Goal: Use online tool/utility: Utilize a website feature to perform a specific function

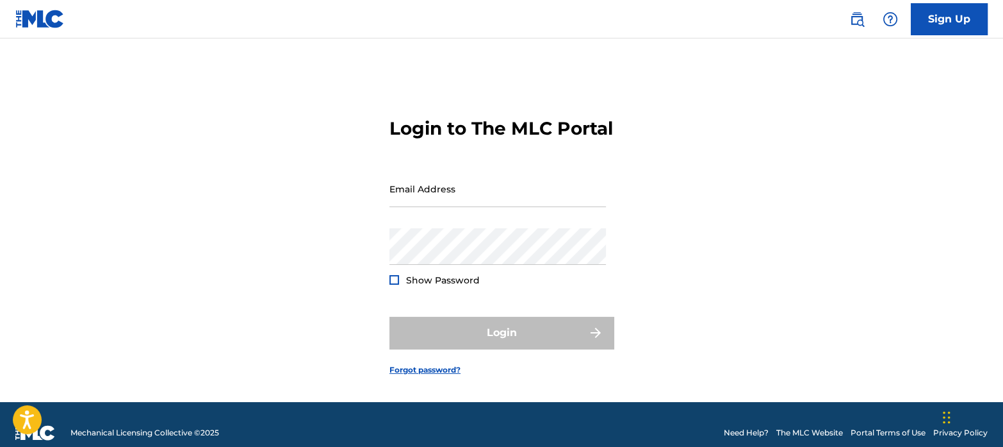
click at [524, 207] on input "Email Address" at bounding box center [498, 188] width 217 height 37
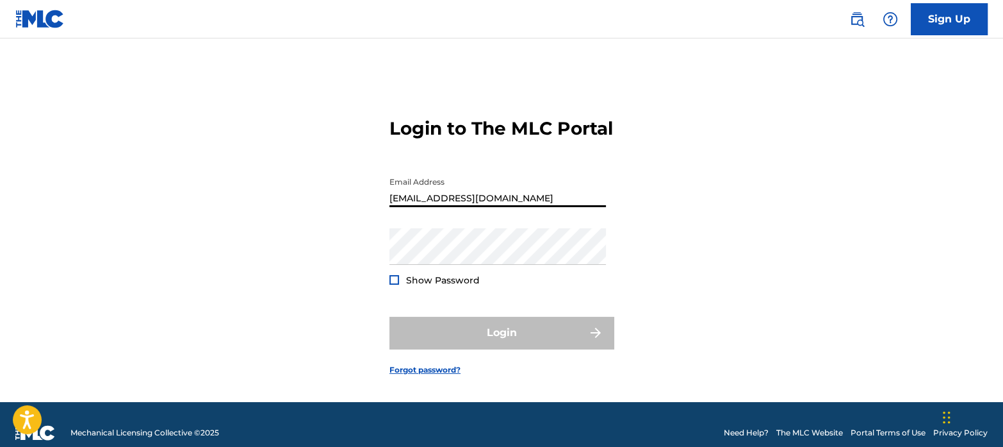
type input "[EMAIL_ADDRESS][DOMAIN_NAME]"
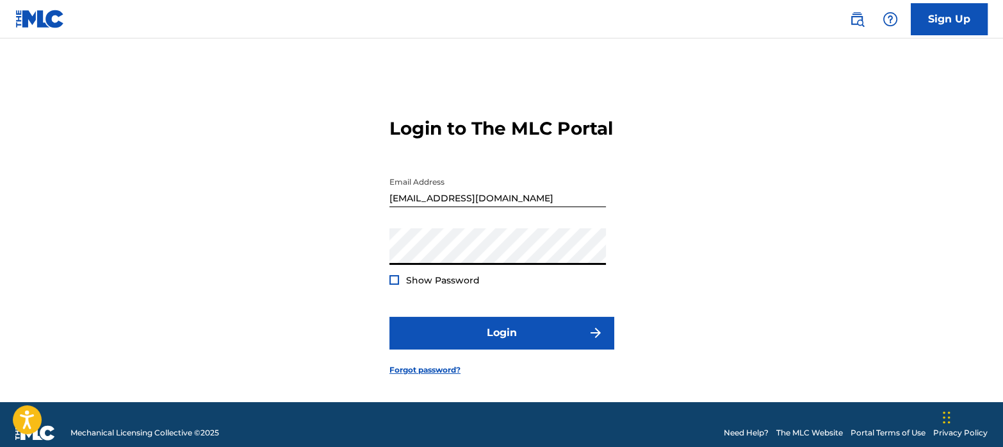
click at [390, 317] on button "Login" at bounding box center [502, 333] width 224 height 32
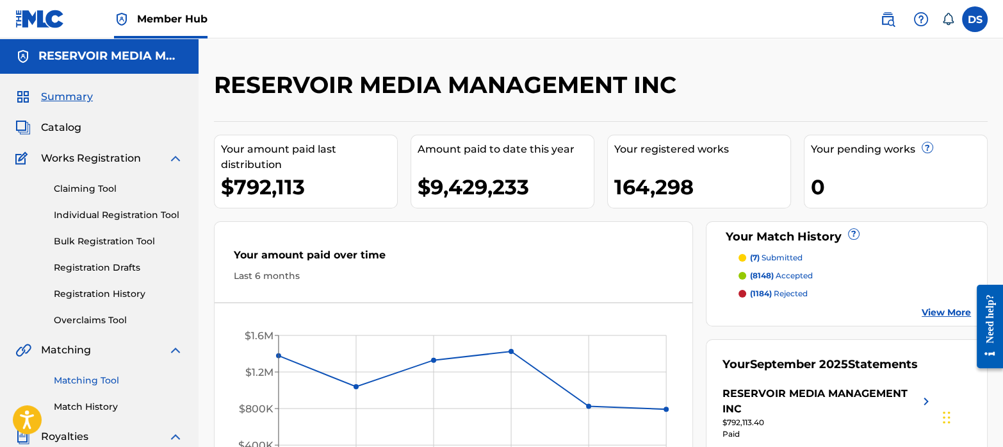
click at [88, 375] on link "Matching Tool" at bounding box center [118, 380] width 129 height 13
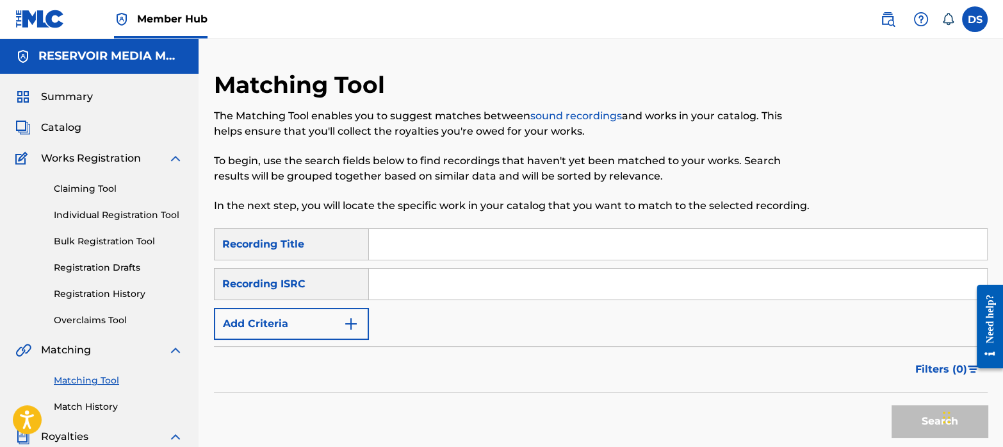
click at [455, 283] on input "Search Form" at bounding box center [678, 283] width 618 height 31
paste input "USB761002098"
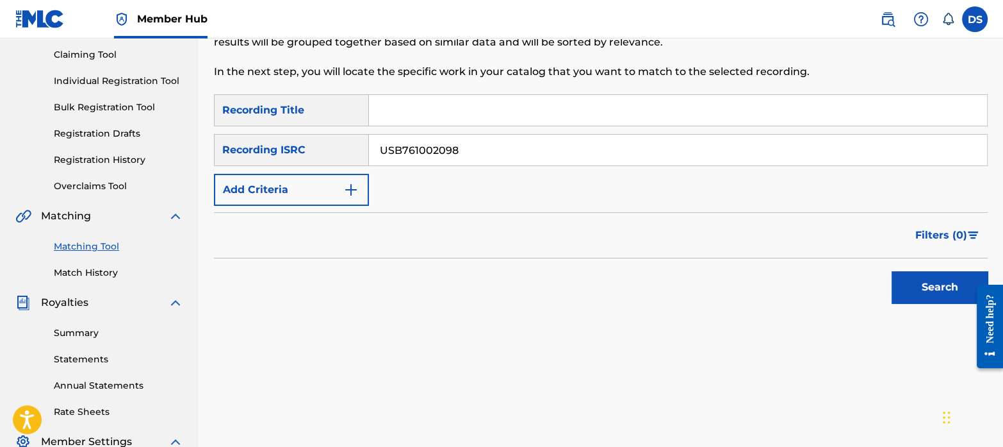
scroll to position [134, 0]
click at [929, 281] on button "Search" at bounding box center [940, 287] width 96 height 32
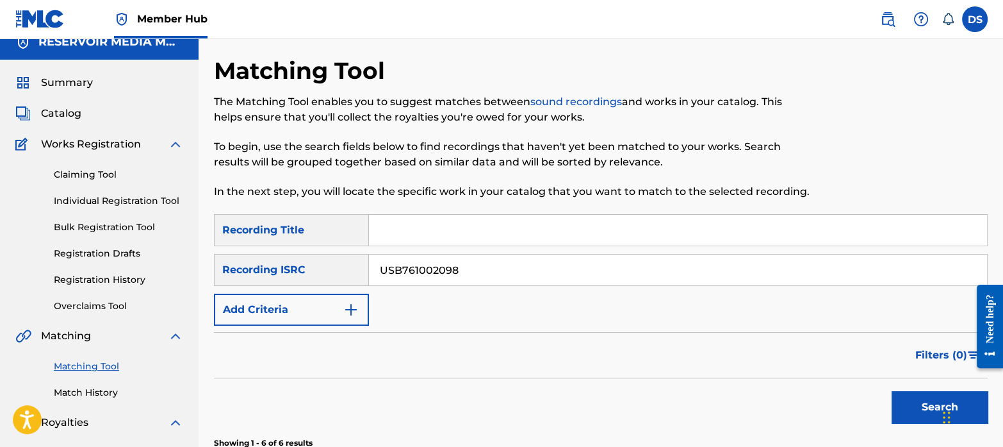
scroll to position [3, 0]
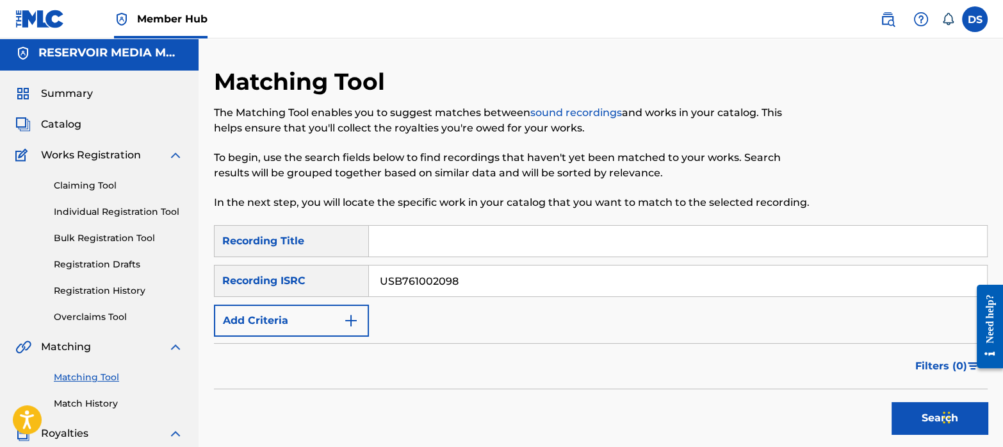
drag, startPoint x: 487, startPoint y: 277, endPoint x: 295, endPoint y: 259, distance: 193.0
click at [295, 259] on div "SearchWithCriteria162d9873-d40e-4c19-83c0-72e2d2791234 Recording Title SearchWi…" at bounding box center [601, 280] width 774 height 111
paste input "CAA500923801"
type input "CAA500923801"
click at [892, 402] on button "Search" at bounding box center [940, 418] width 96 height 32
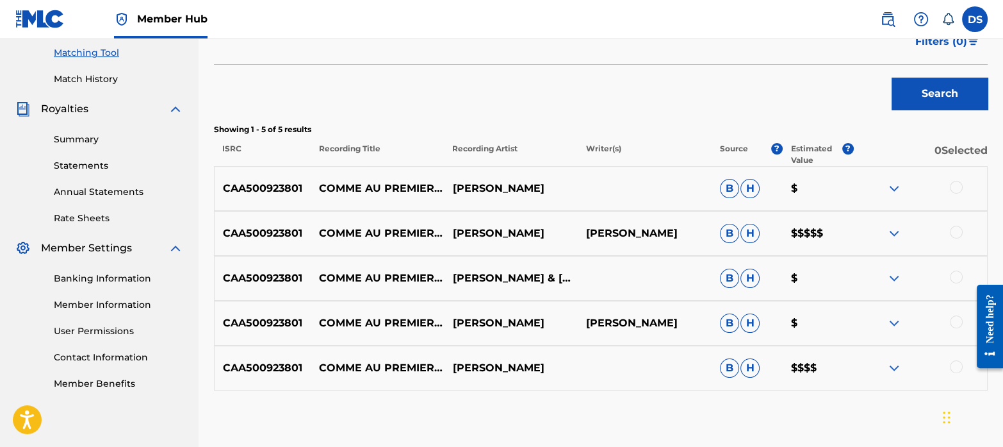
scroll to position [326, 0]
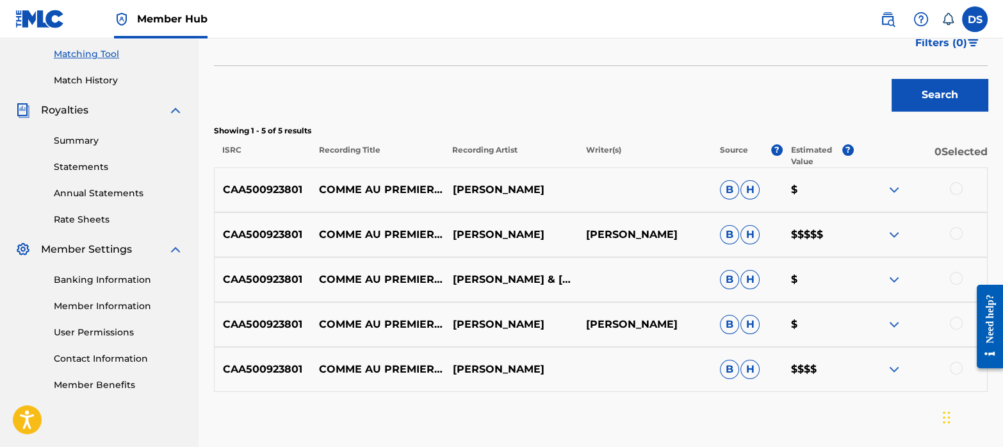
click at [957, 187] on div at bounding box center [956, 188] width 13 height 13
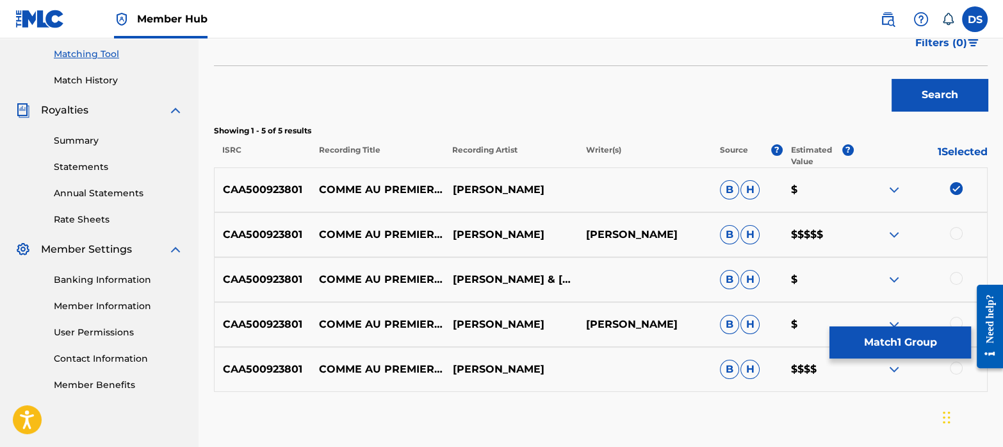
click at [955, 229] on div at bounding box center [956, 233] width 13 height 13
click at [954, 280] on div at bounding box center [956, 278] width 13 height 13
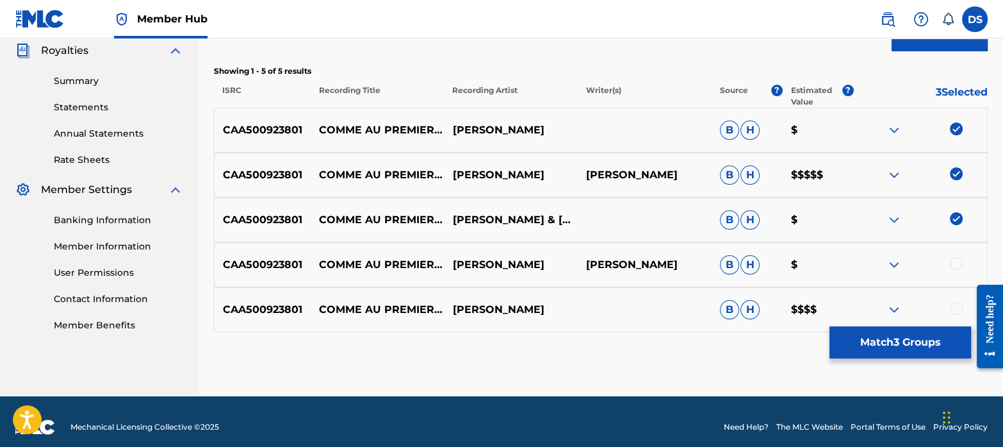
scroll to position [387, 0]
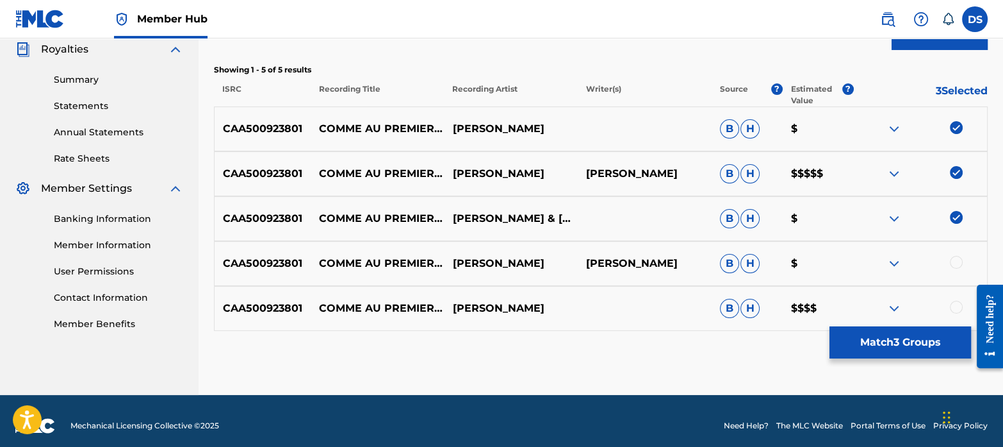
click at [961, 257] on div at bounding box center [956, 262] width 13 height 13
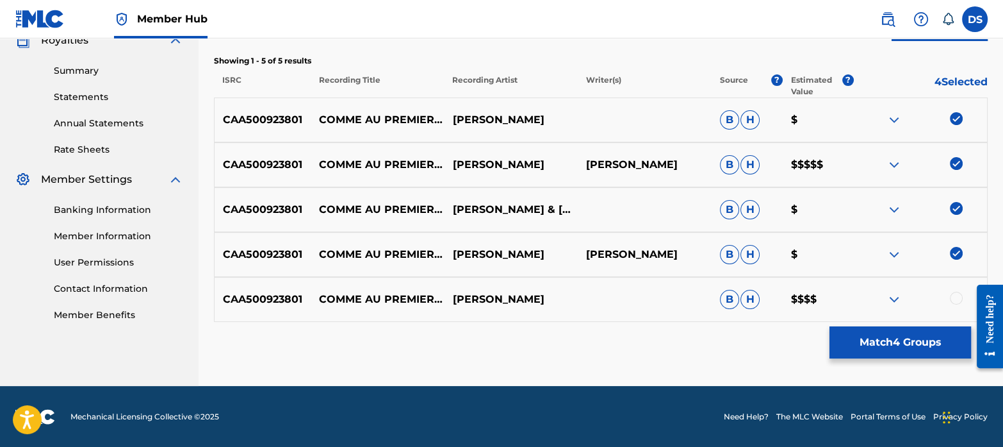
click at [955, 300] on div at bounding box center [956, 298] width 13 height 13
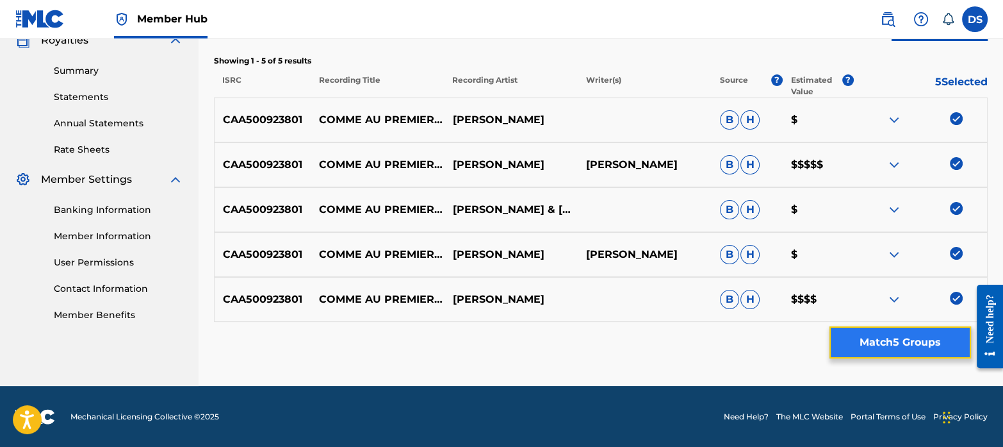
click at [878, 339] on button "Match 5 Groups" at bounding box center [901, 342] width 142 height 32
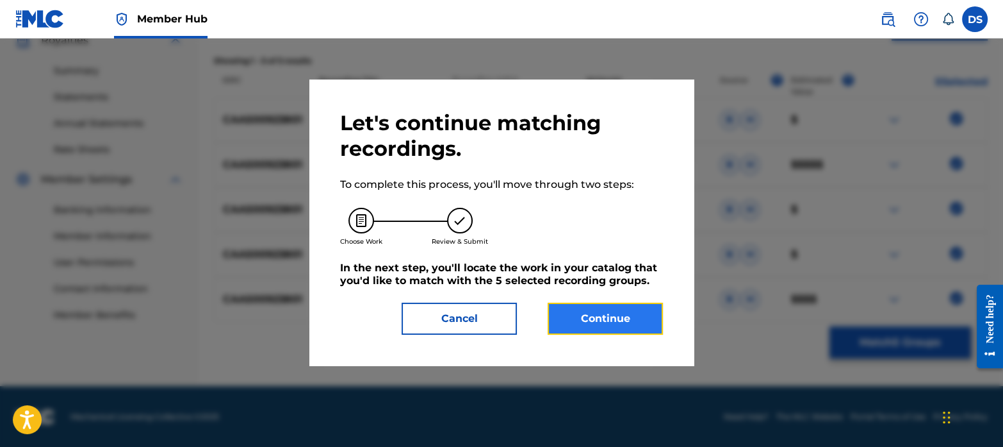
click at [633, 322] on button "Continue" at bounding box center [605, 318] width 115 height 32
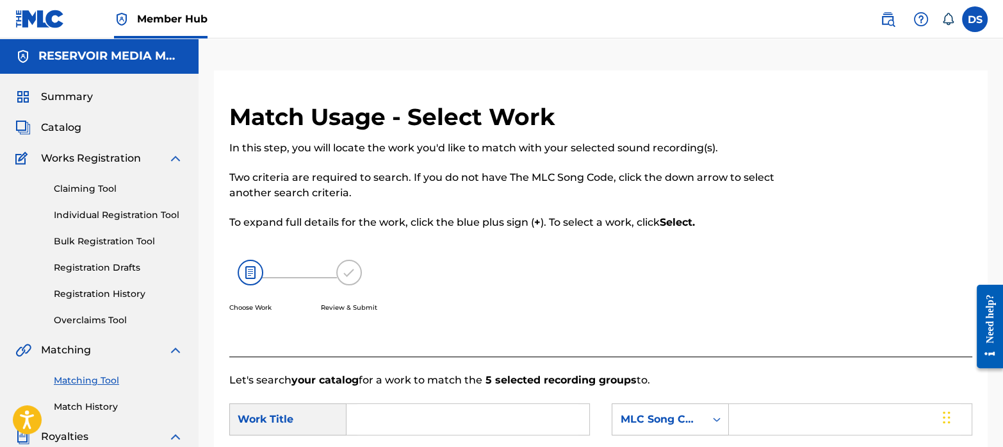
scroll to position [3, 0]
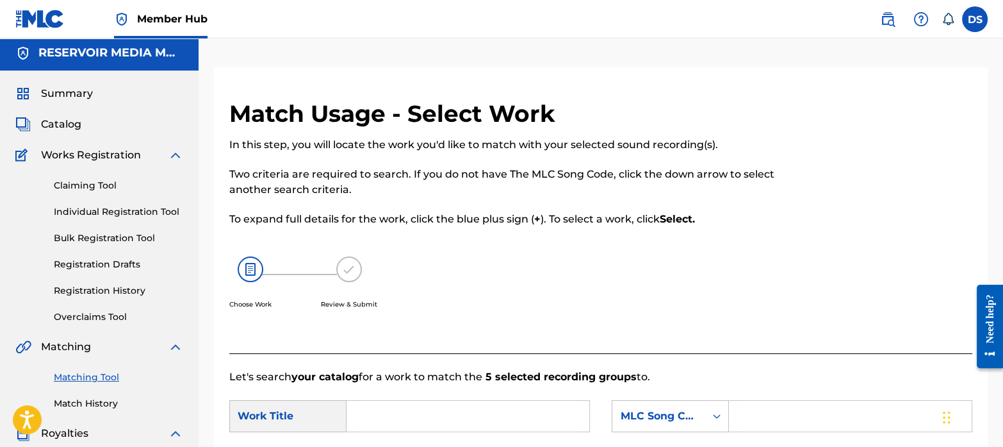
click at [422, 405] on input "Search Form" at bounding box center [468, 415] width 221 height 31
paste input "Comme au premier jour"
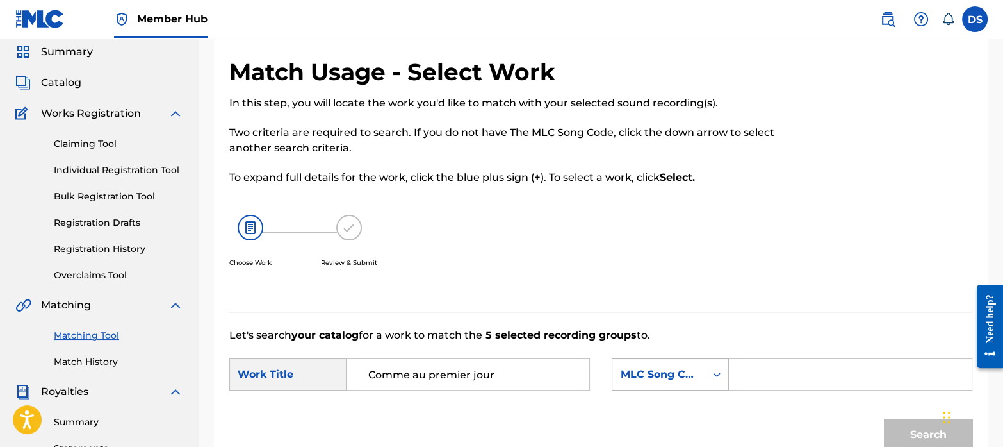
scroll to position [45, 0]
type input "Comme au premier jour"
click at [655, 373] on div "MLC Song Code" at bounding box center [659, 373] width 78 height 15
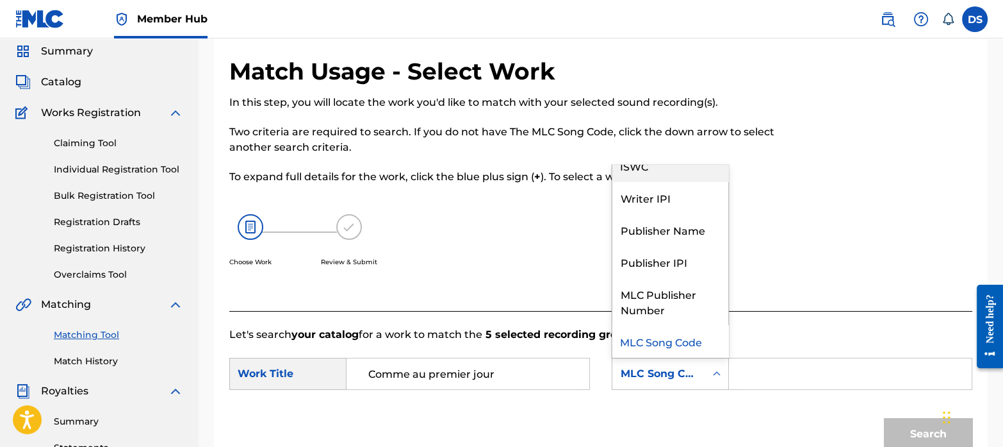
scroll to position [0, 0]
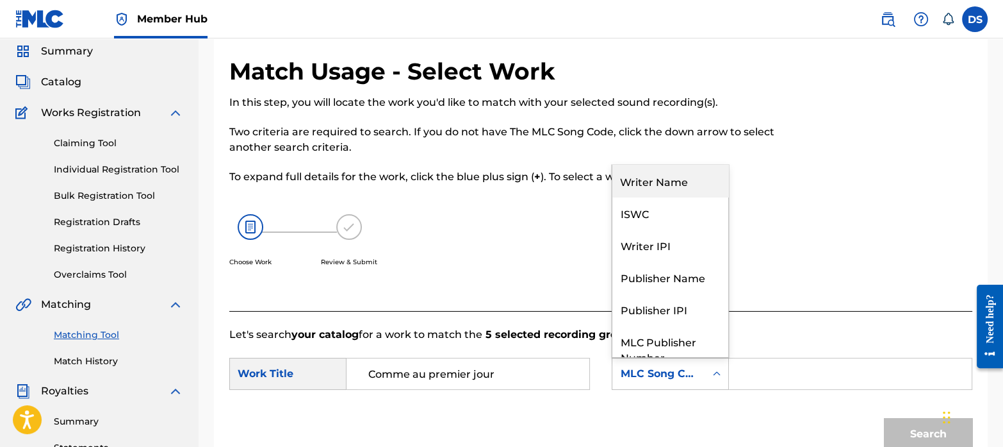
click at [665, 179] on div "Writer Name" at bounding box center [671, 181] width 116 height 32
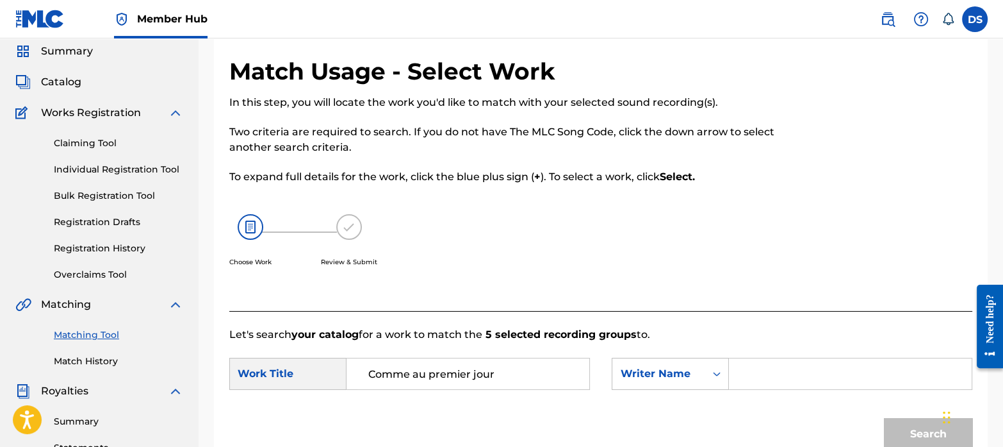
click at [766, 374] on input "Search Form" at bounding box center [850, 373] width 221 height 31
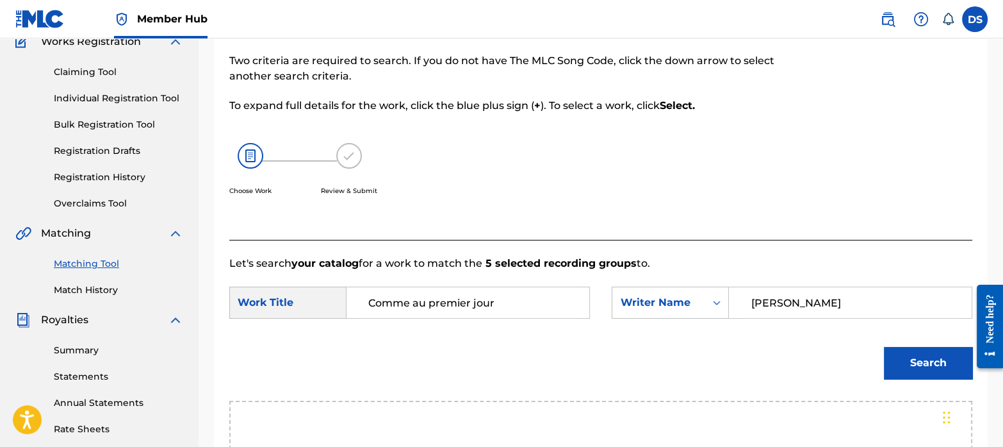
scroll to position [121, 0]
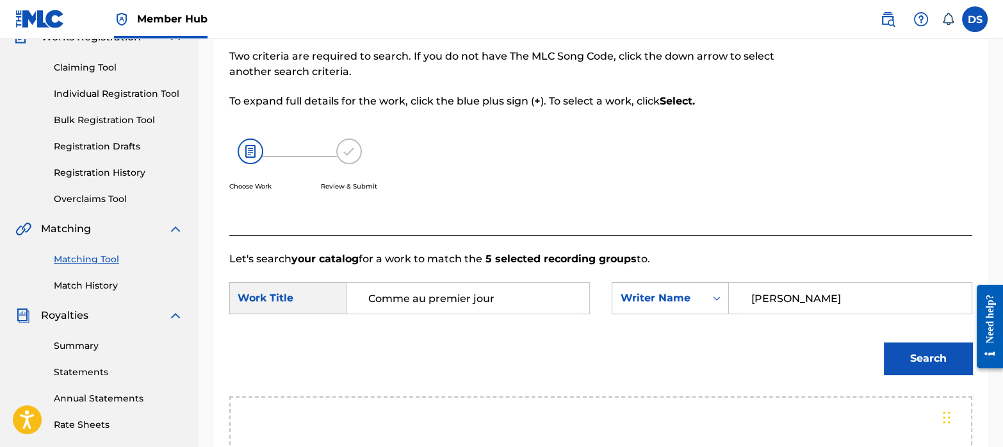
click at [915, 364] on button "Search" at bounding box center [928, 358] width 88 height 32
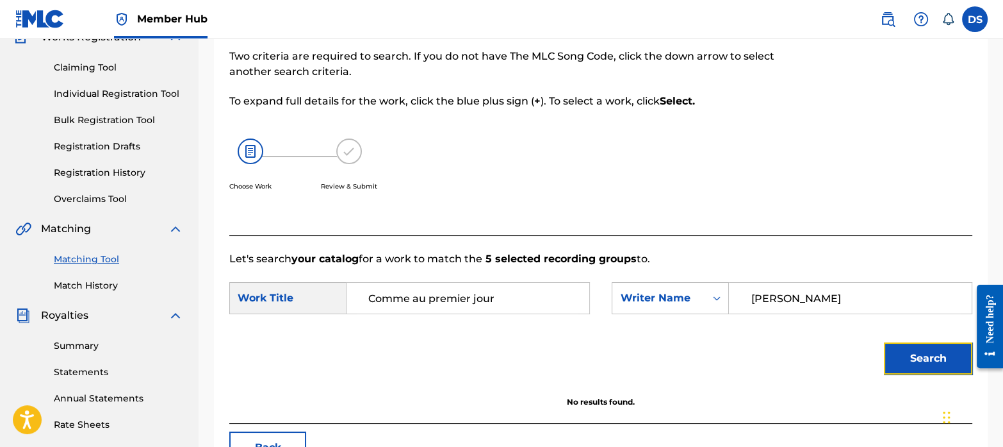
scroll to position [245, 0]
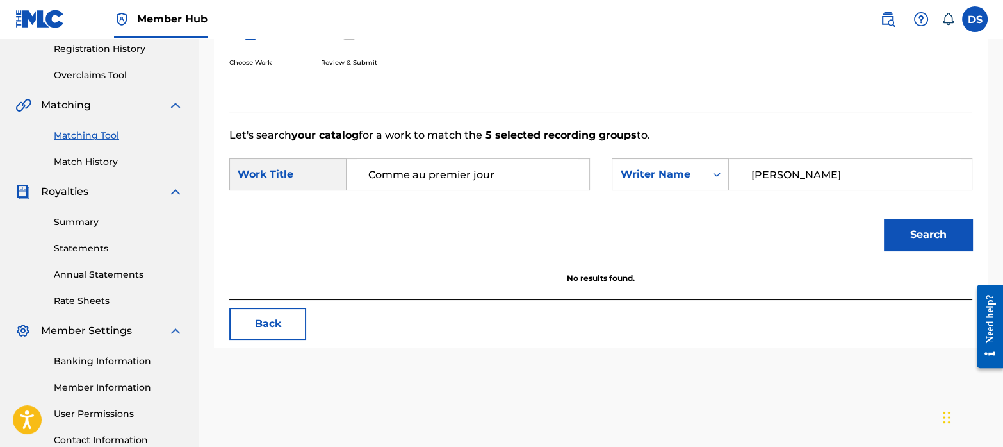
drag, startPoint x: 833, startPoint y: 176, endPoint x: 711, endPoint y: 152, distance: 124.5
click at [711, 152] on form "SearchWithCriteria6289abb4-5ab6-4f02-983e-1e41f1ee7901 Work Title Comme au prem…" at bounding box center [600, 207] width 743 height 129
paste input "[PERSON_NAME]"
type input "[PERSON_NAME]"
click at [910, 232] on button "Search" at bounding box center [928, 234] width 88 height 32
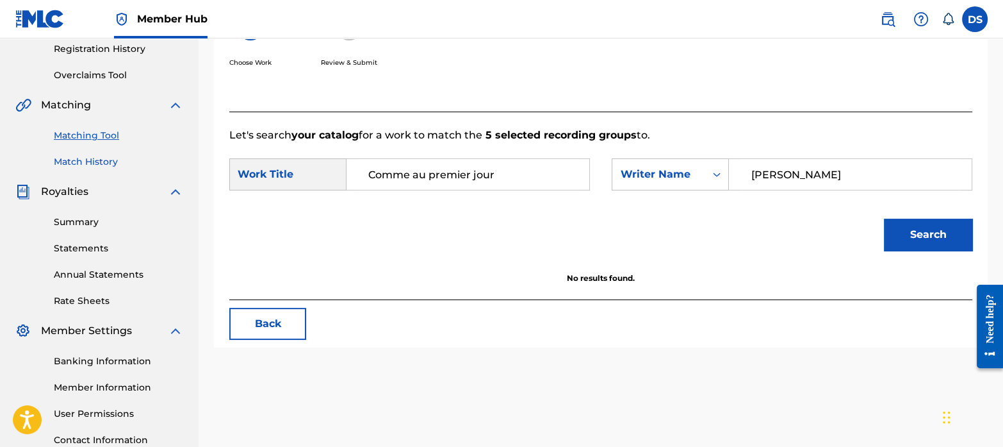
click at [106, 155] on link "Match History" at bounding box center [118, 161] width 129 height 13
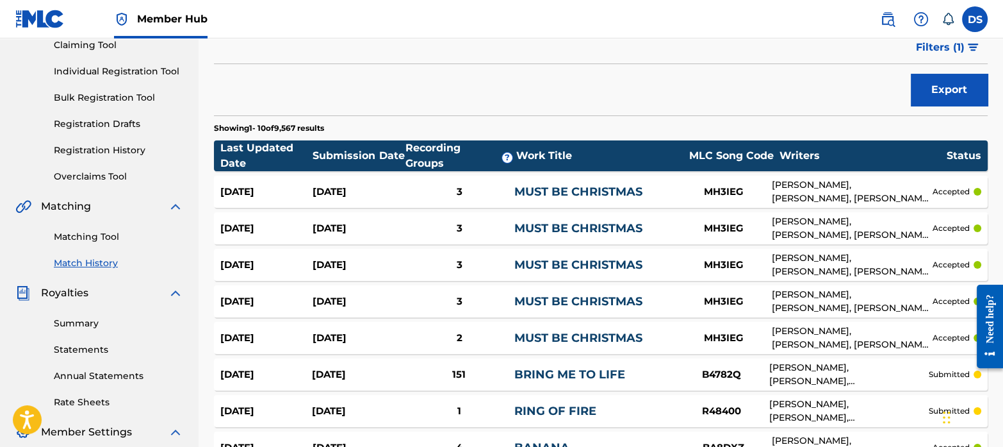
scroll to position [142, 0]
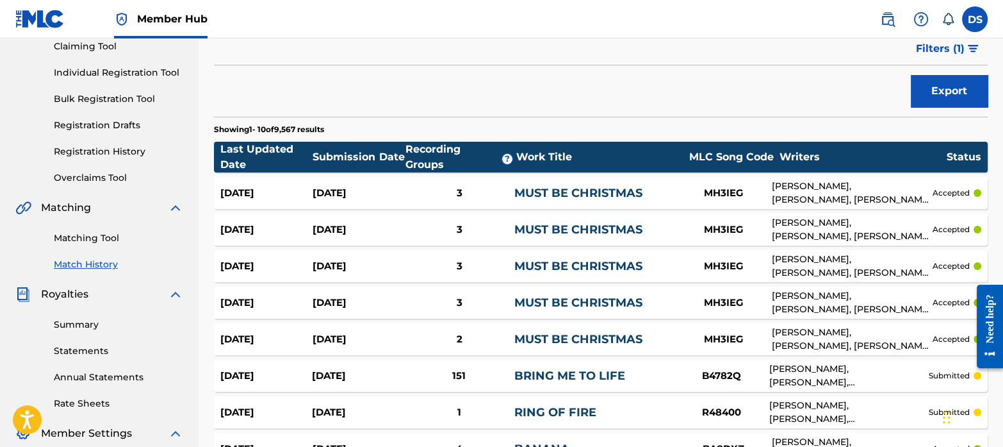
click at [814, 190] on div "[PERSON_NAME], [PERSON_NAME], [PERSON_NAME] [PERSON_NAME]" at bounding box center [851, 192] width 161 height 27
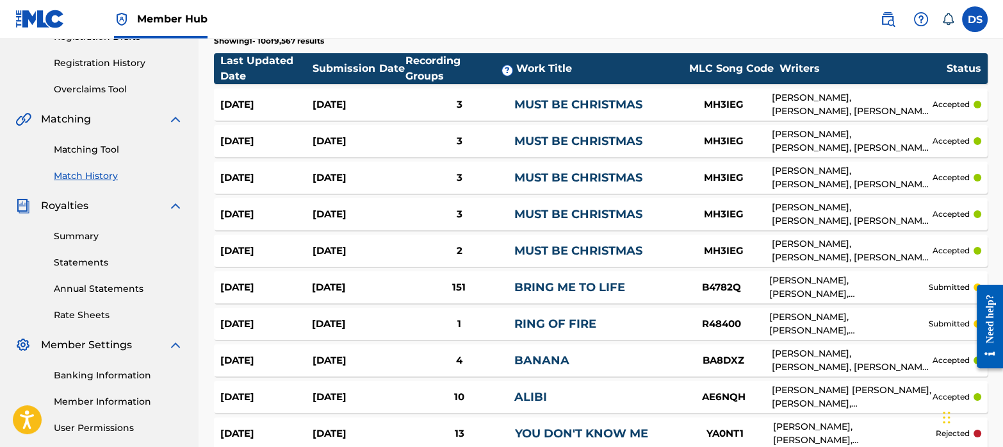
scroll to position [215, 0]
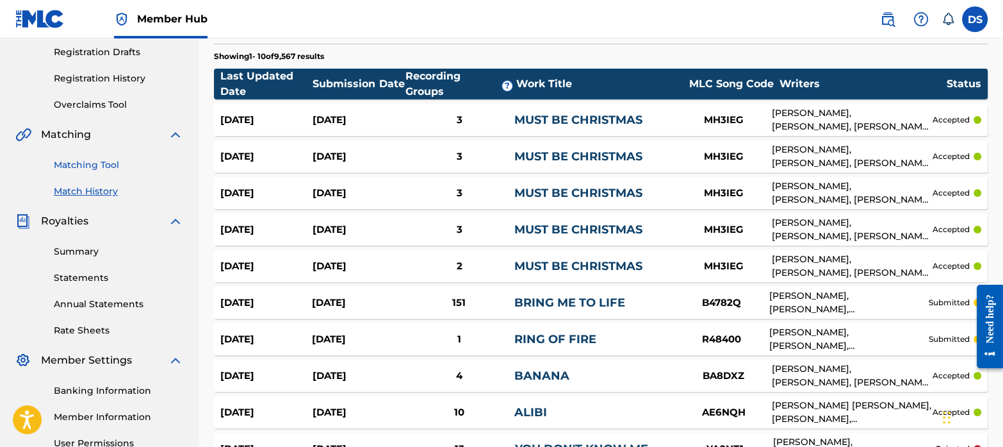
click at [92, 160] on link "Matching Tool" at bounding box center [118, 164] width 129 height 13
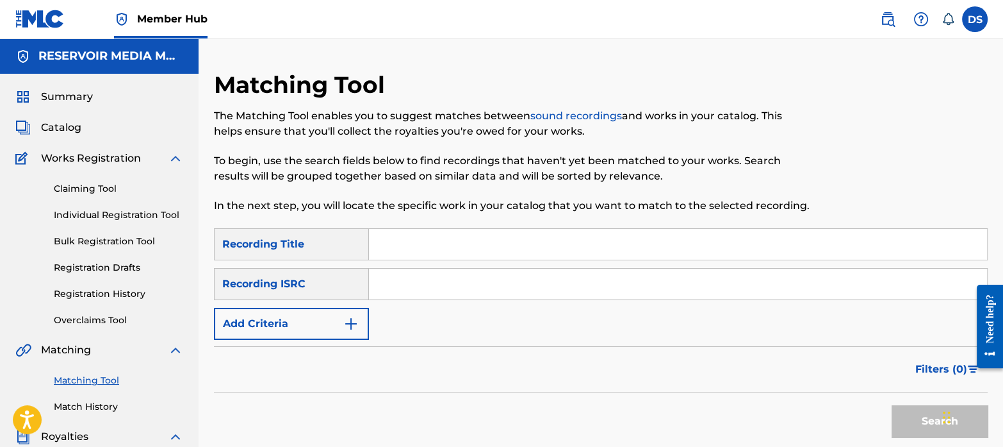
scroll to position [35, 0]
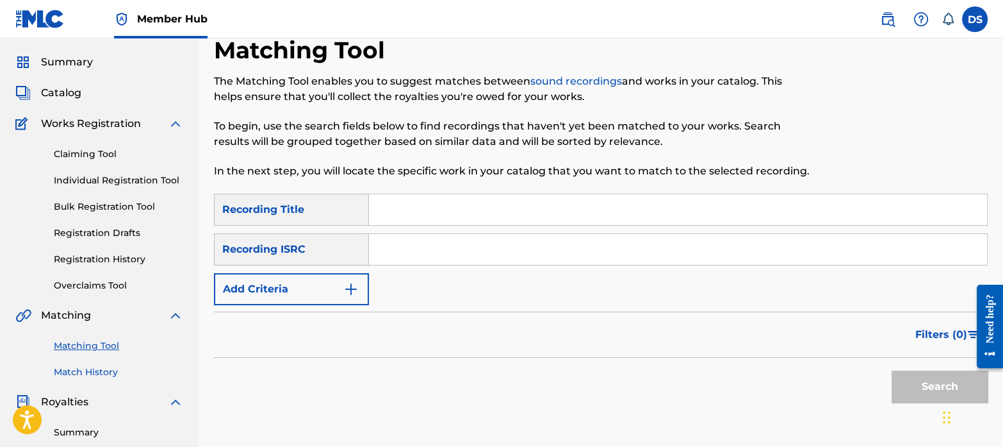
click at [95, 370] on link "Match History" at bounding box center [118, 371] width 129 height 13
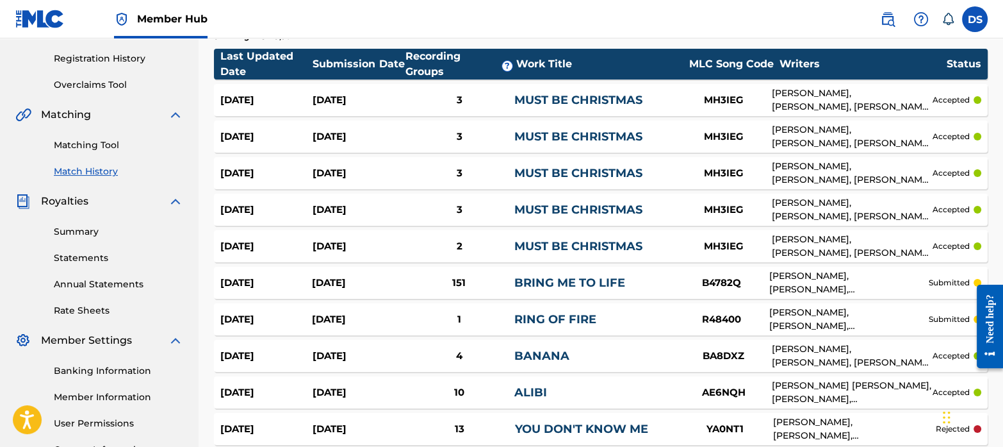
scroll to position [326, 0]
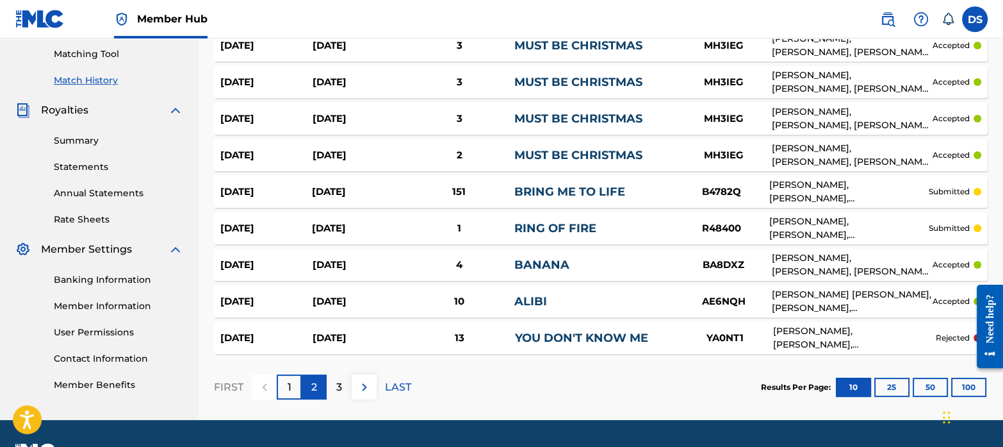
click at [321, 384] on div "2" at bounding box center [314, 386] width 25 height 25
